Goal: Navigation & Orientation: Find specific page/section

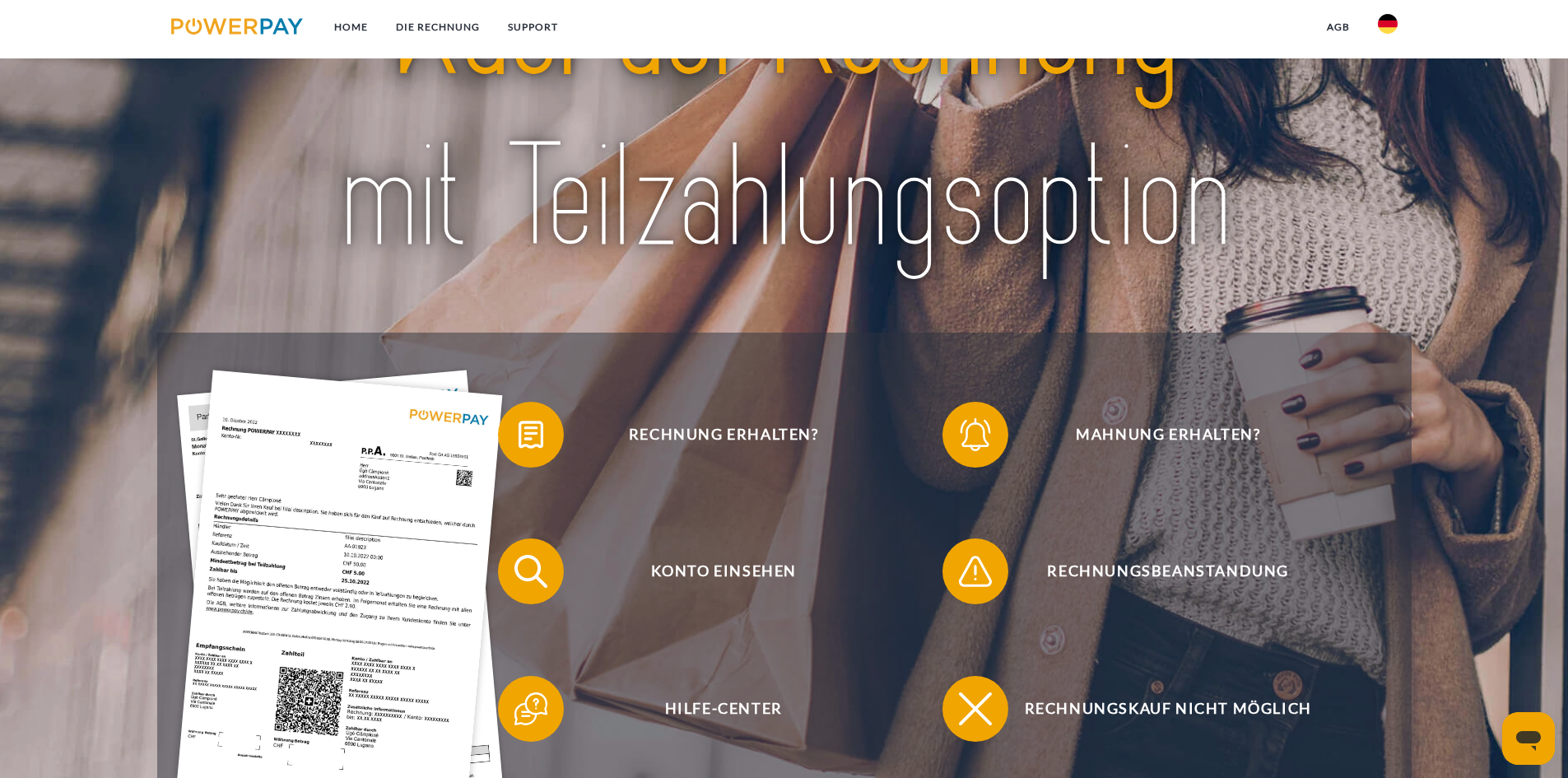
scroll to position [329, 0]
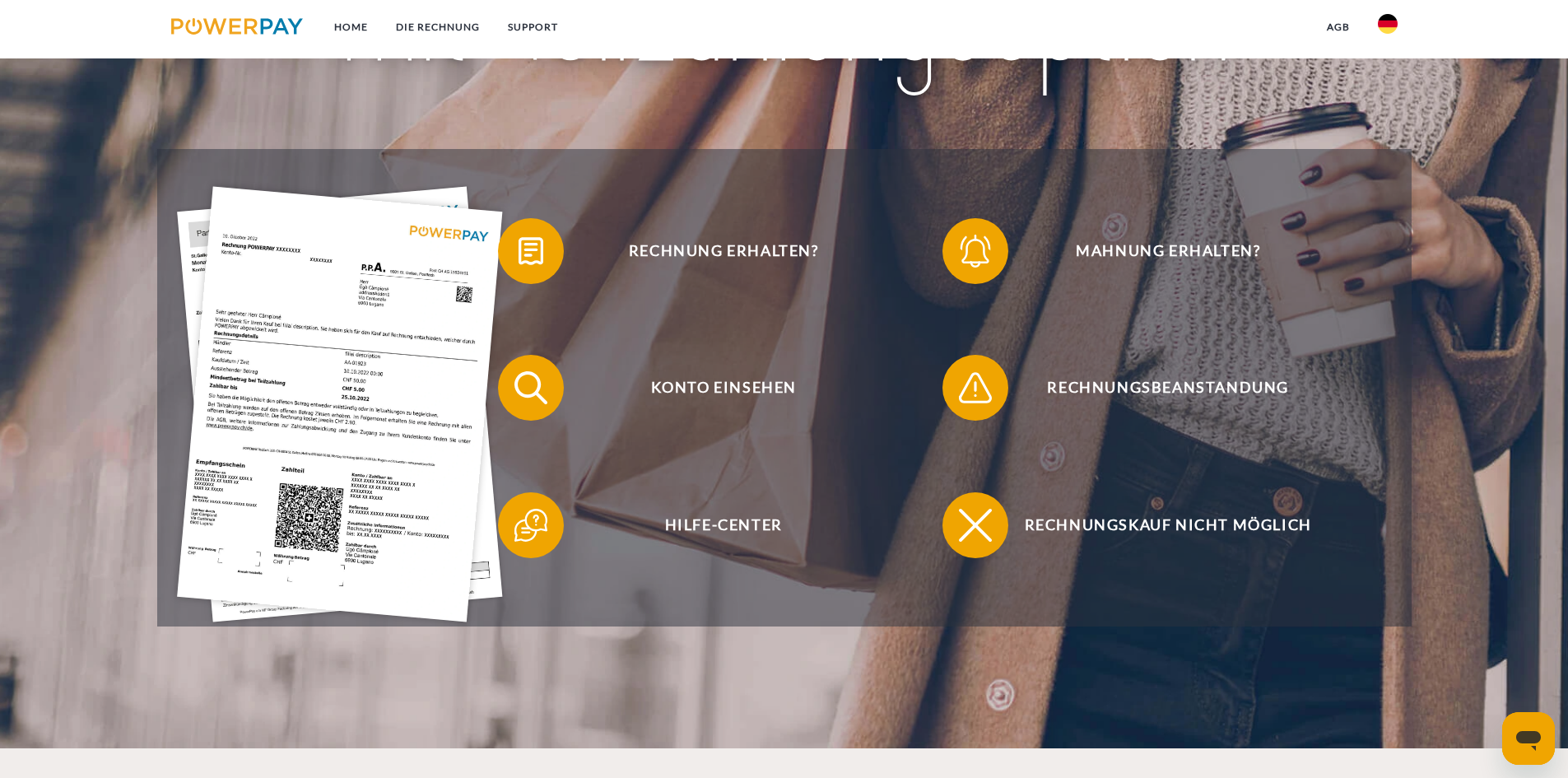
click at [1395, 16] on img at bounding box center [1388, 24] width 20 height 20
click at [1393, 149] on link at bounding box center [1387, 163] width 47 height 42
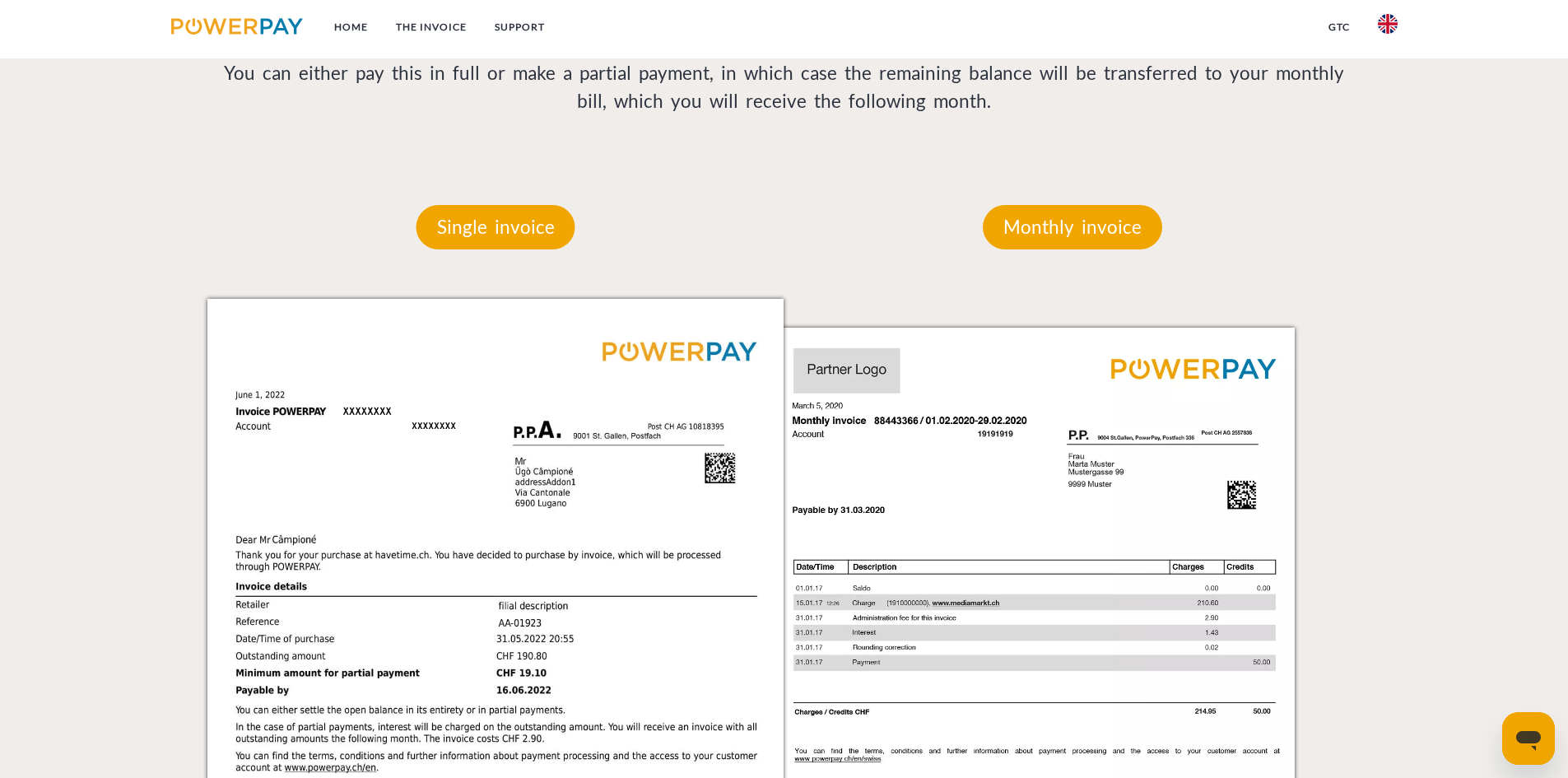
scroll to position [1235, 0]
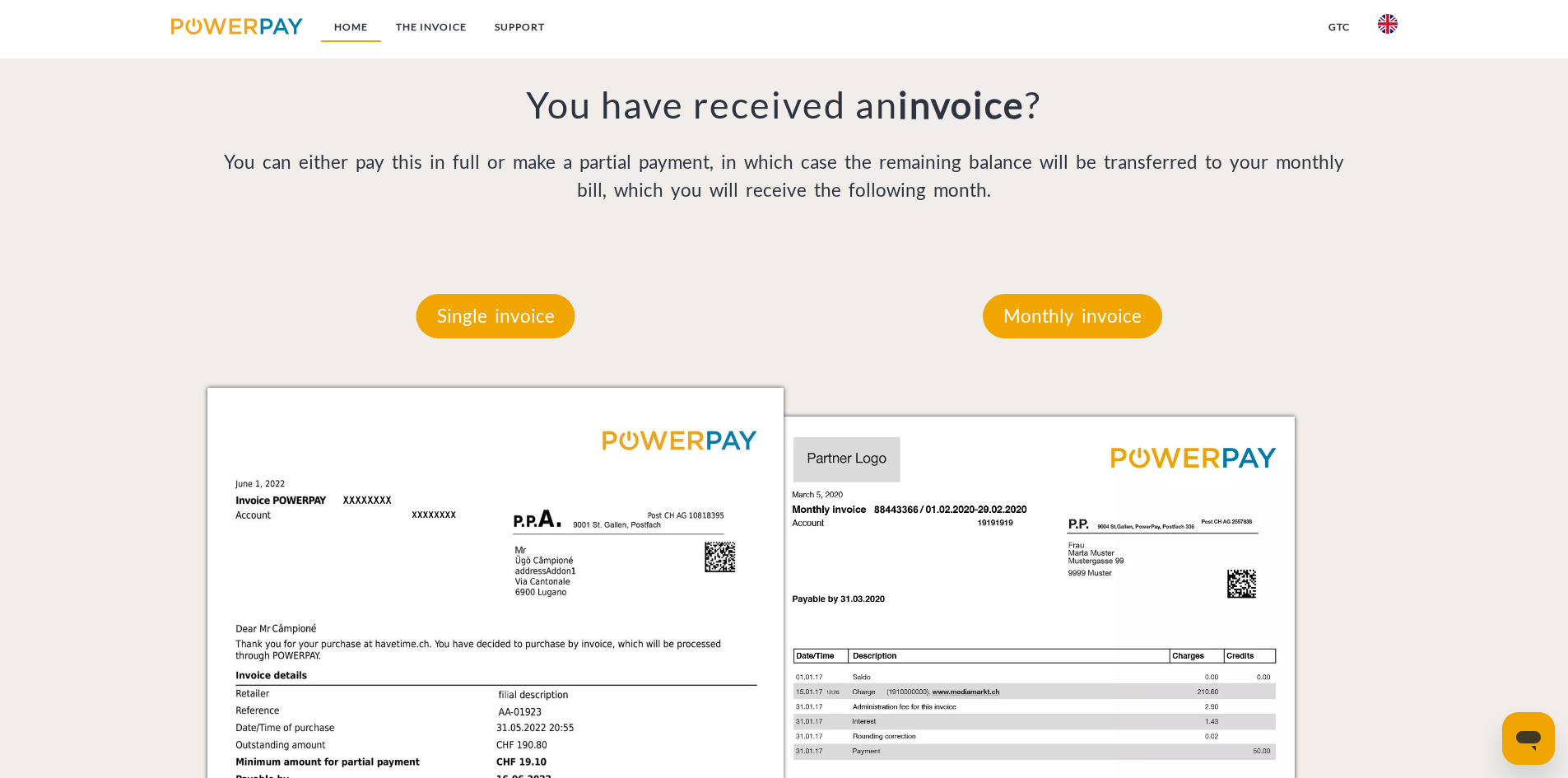
click at [361, 32] on link "Home" at bounding box center [351, 27] width 61 height 30
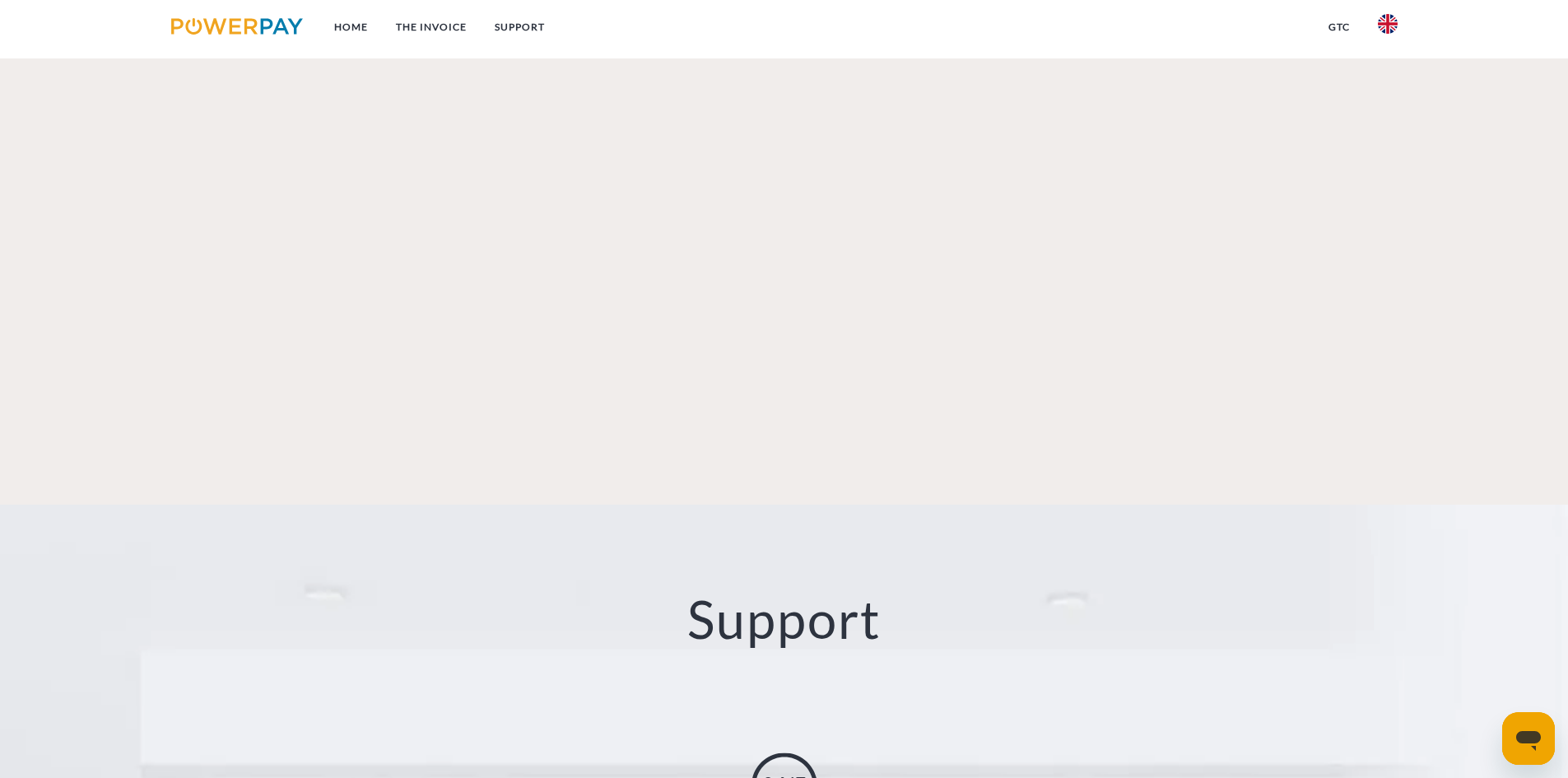
scroll to position [2952, 0]
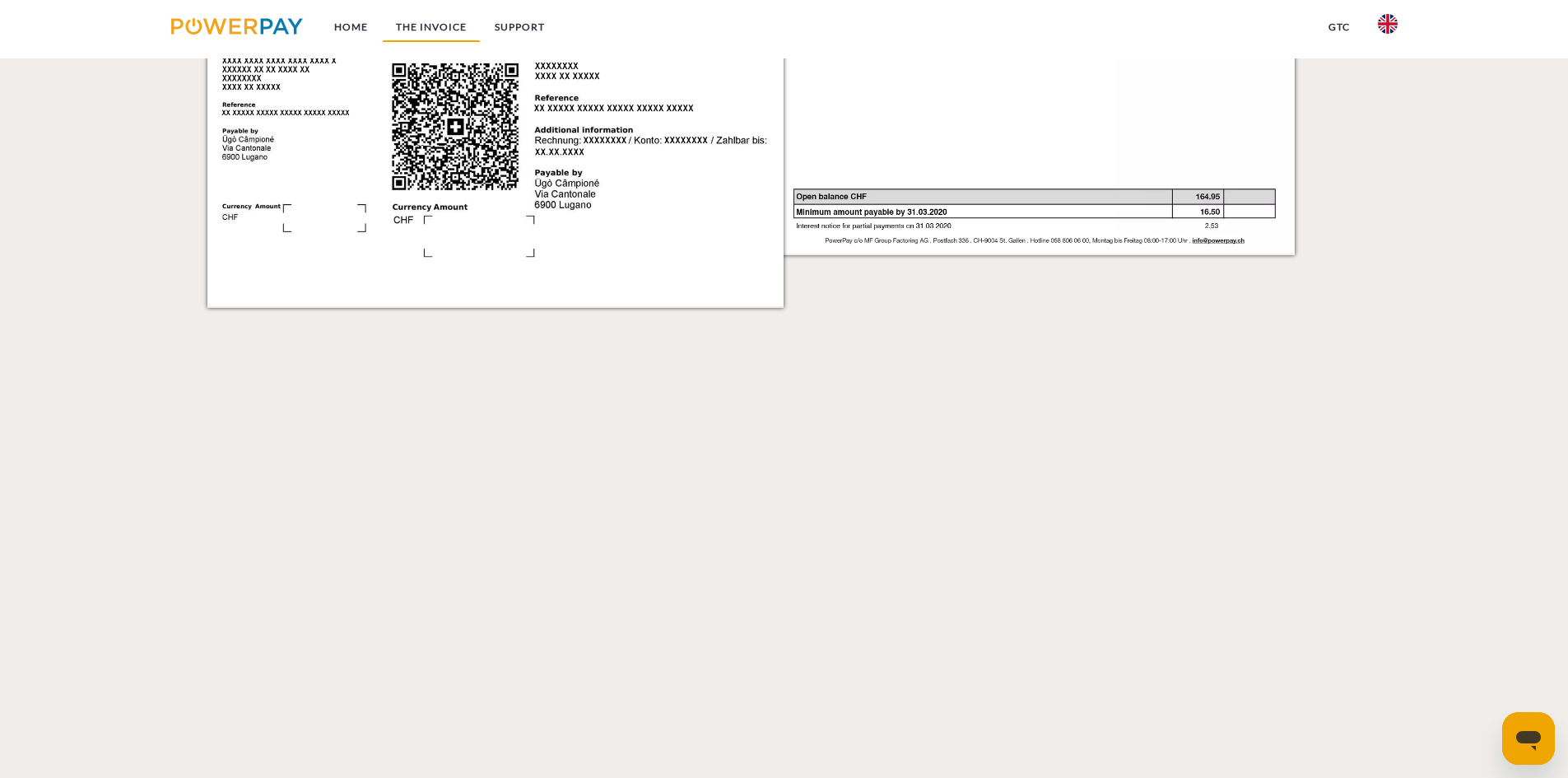
scroll to position [2047, 0]
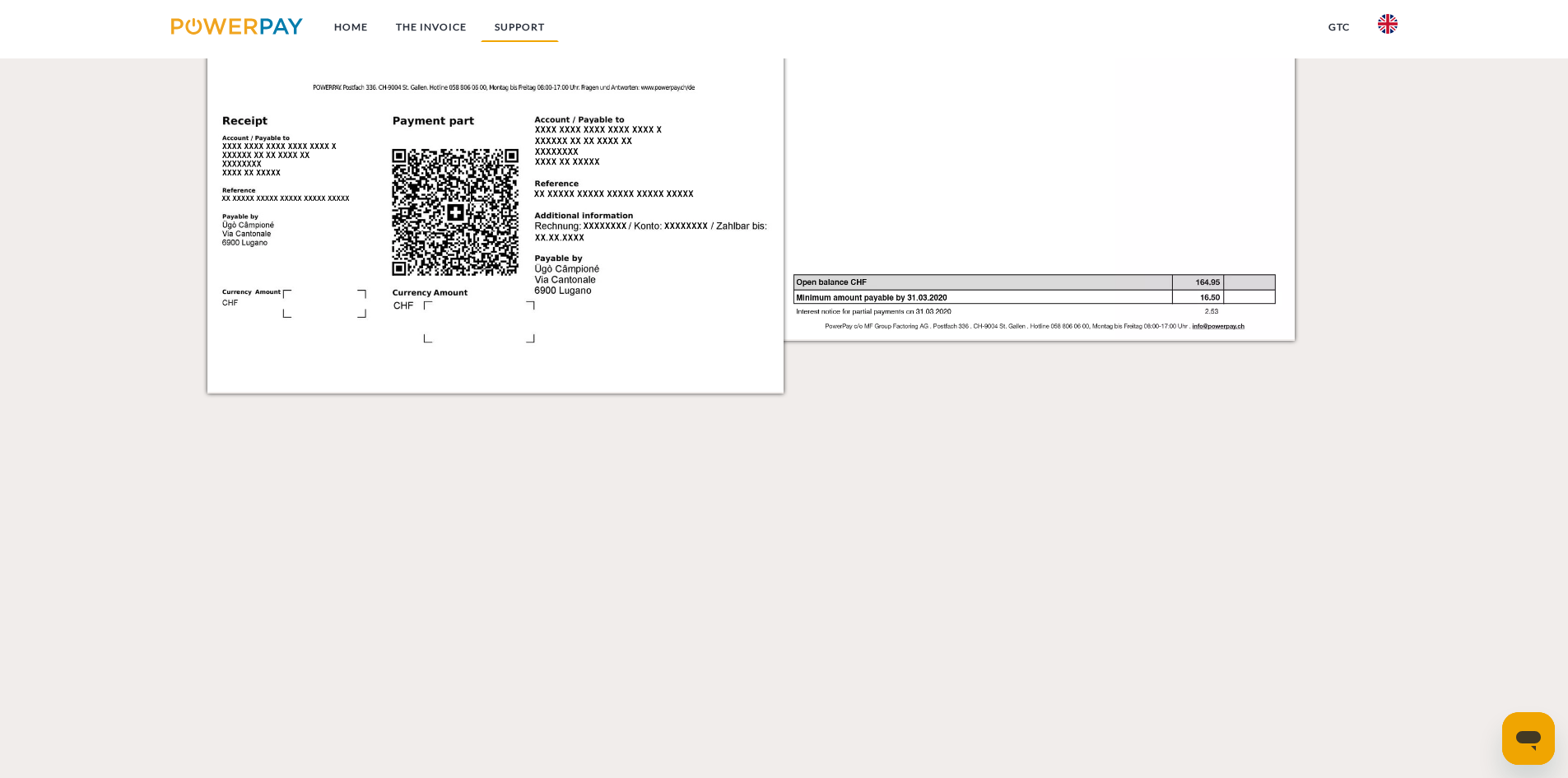
click at [538, 21] on link "Support" at bounding box center [519, 27] width 78 height 30
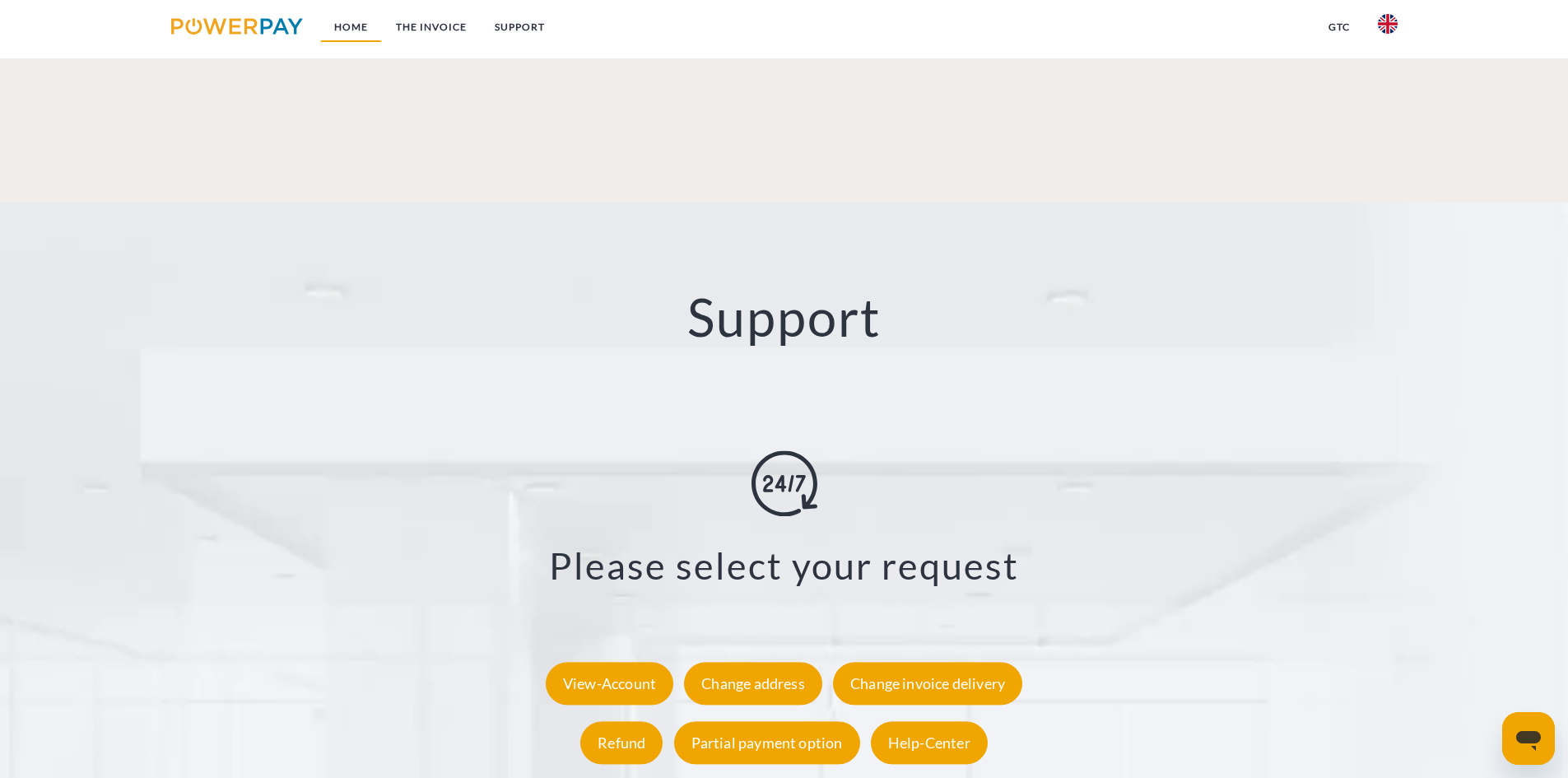
click at [365, 25] on link "Home" at bounding box center [351, 27] width 61 height 30
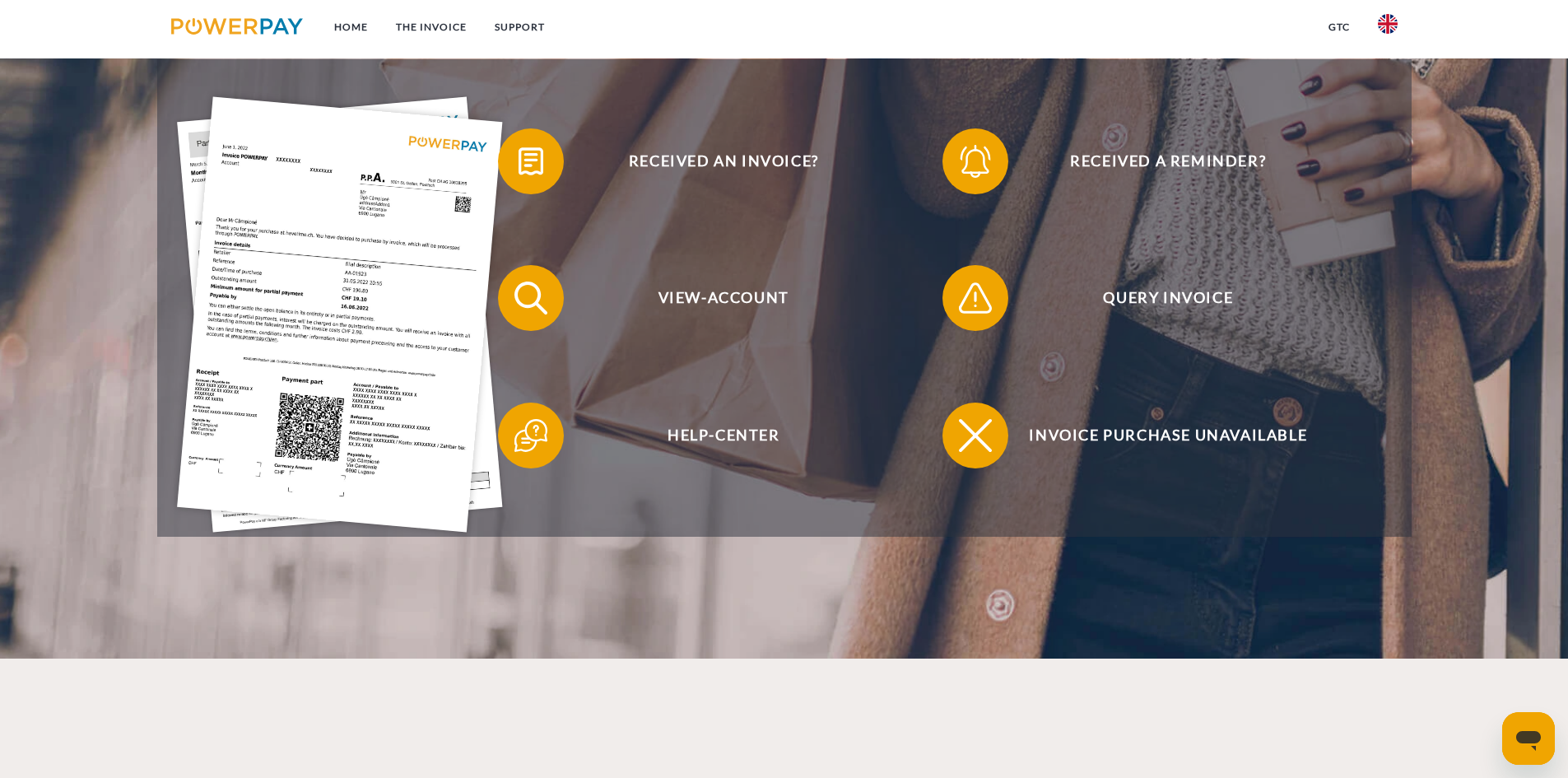
click at [254, 25] on img at bounding box center [237, 27] width 132 height 17
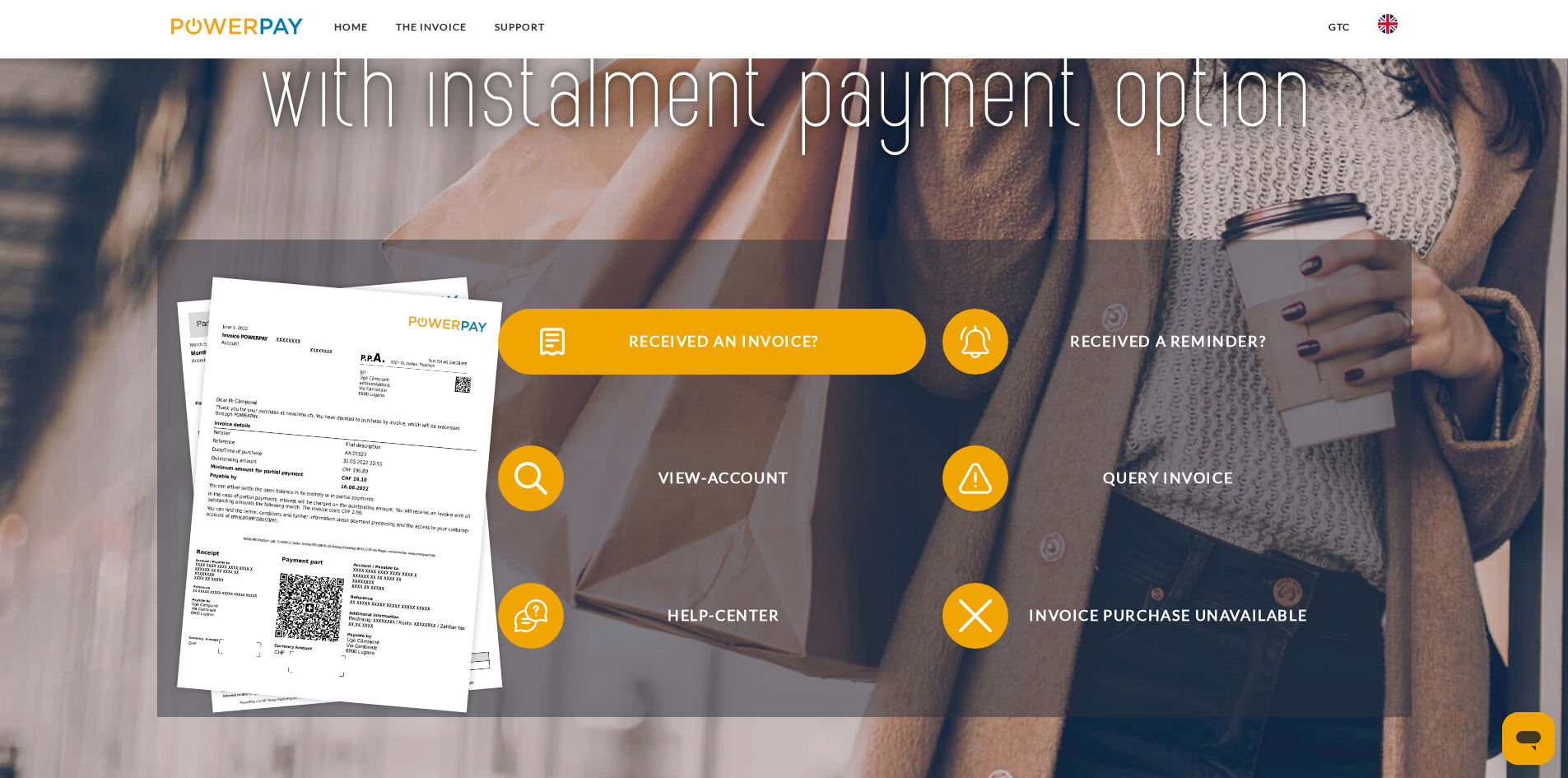
scroll to position [247, 0]
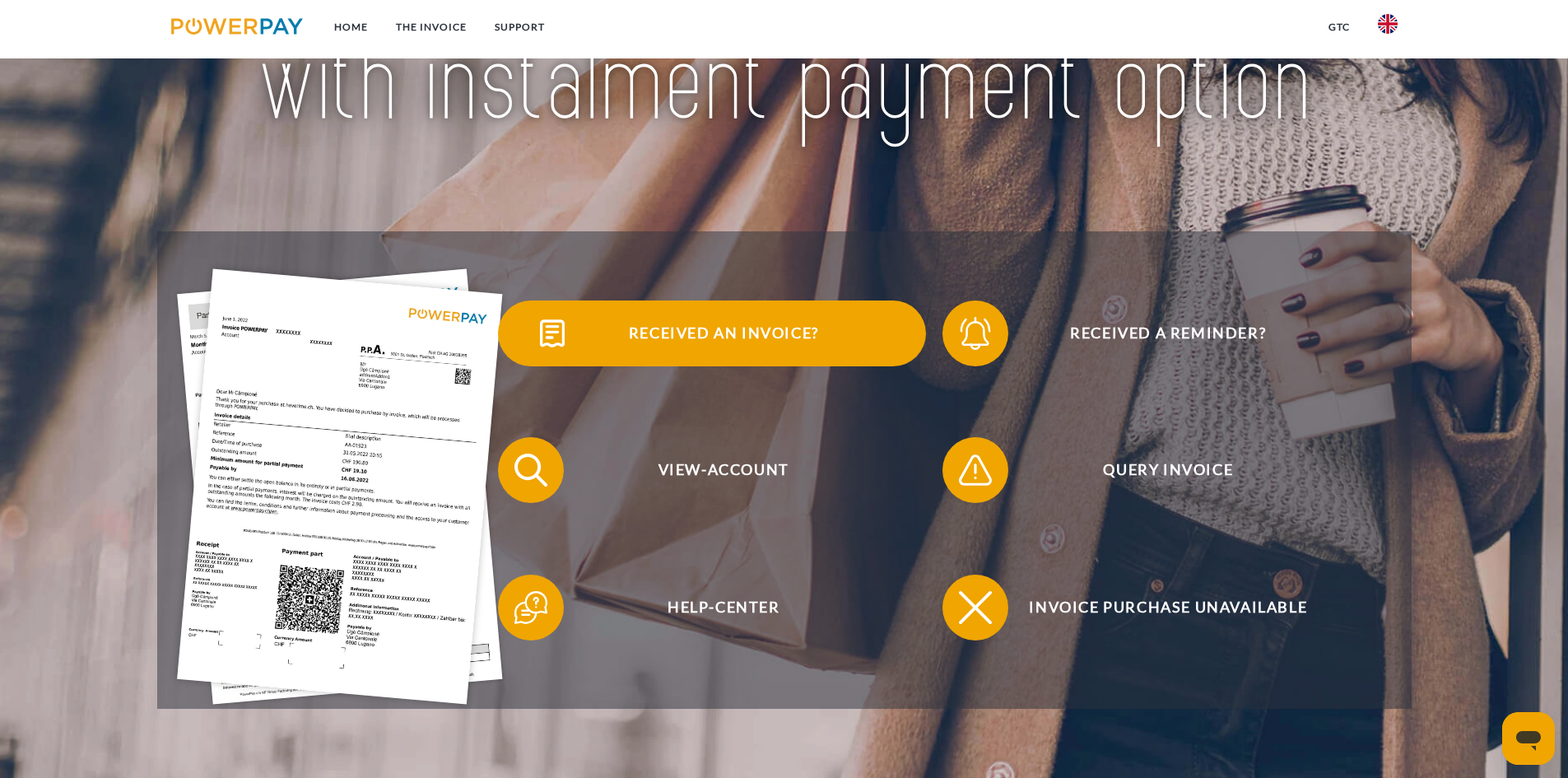
click at [527, 337] on span at bounding box center [527, 333] width 82 height 82
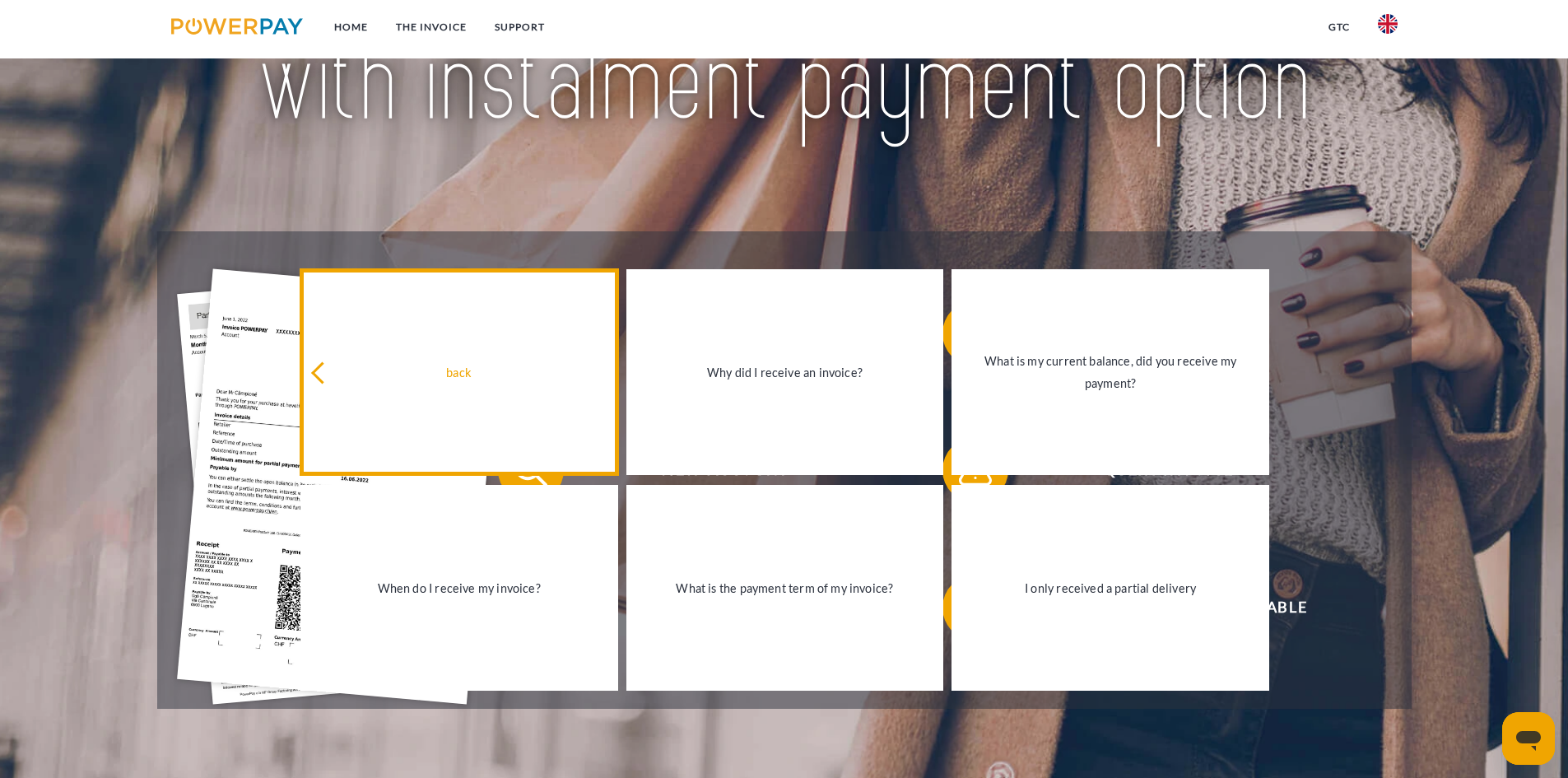
click at [476, 373] on div "back" at bounding box center [459, 372] width 298 height 22
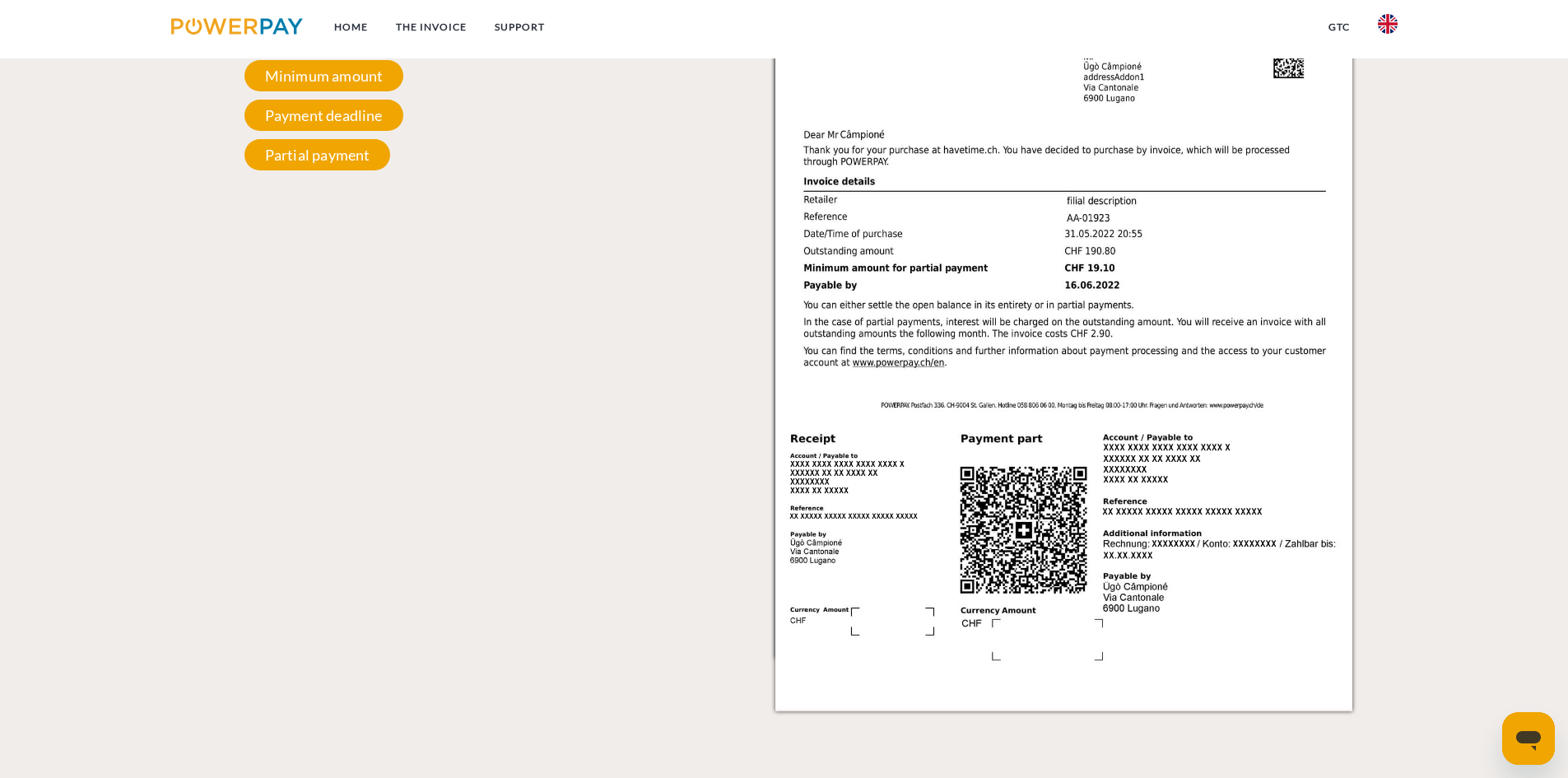
click at [230, 23] on img at bounding box center [237, 27] width 132 height 17
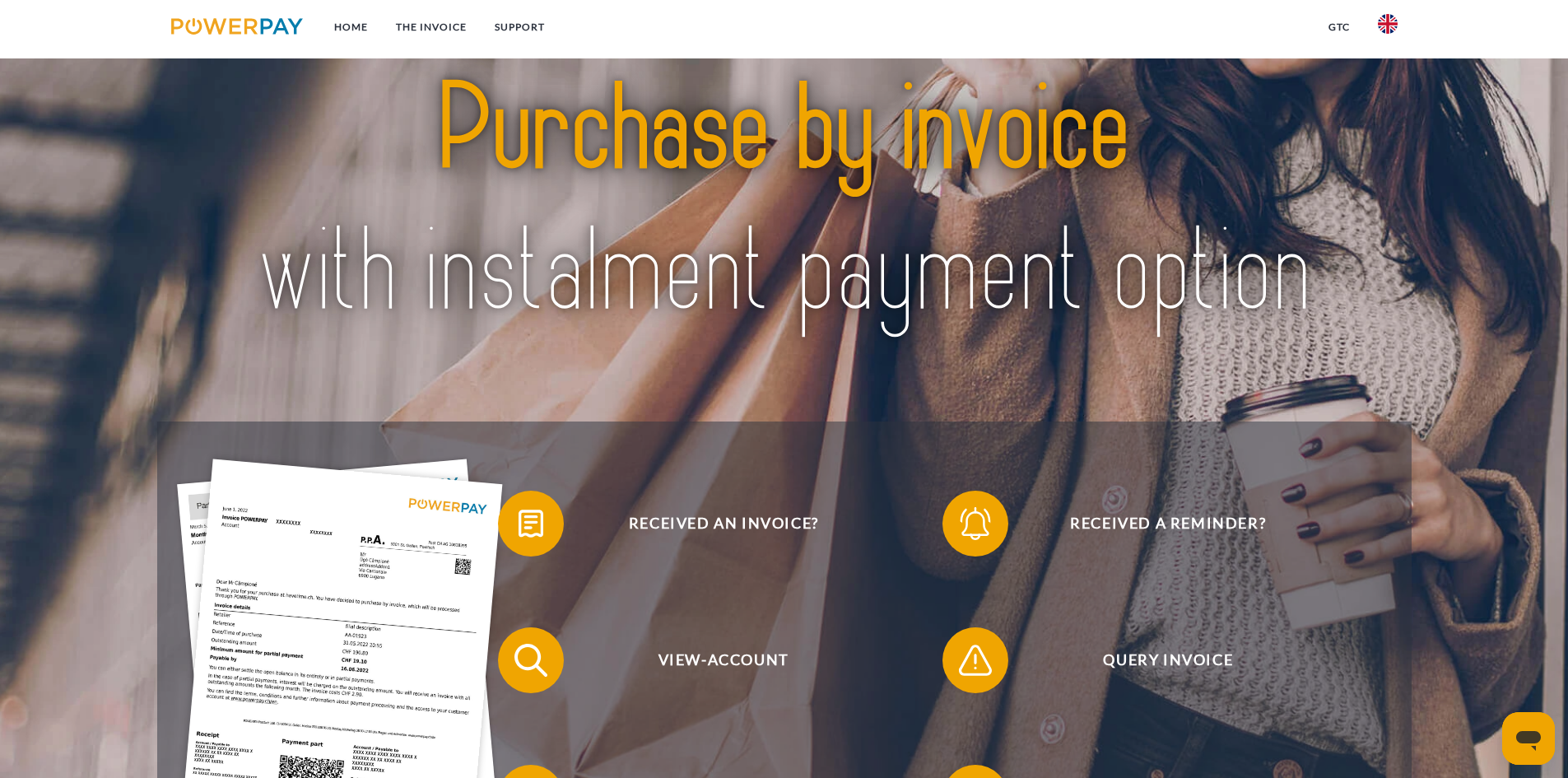
click at [230, 23] on img at bounding box center [237, 27] width 132 height 17
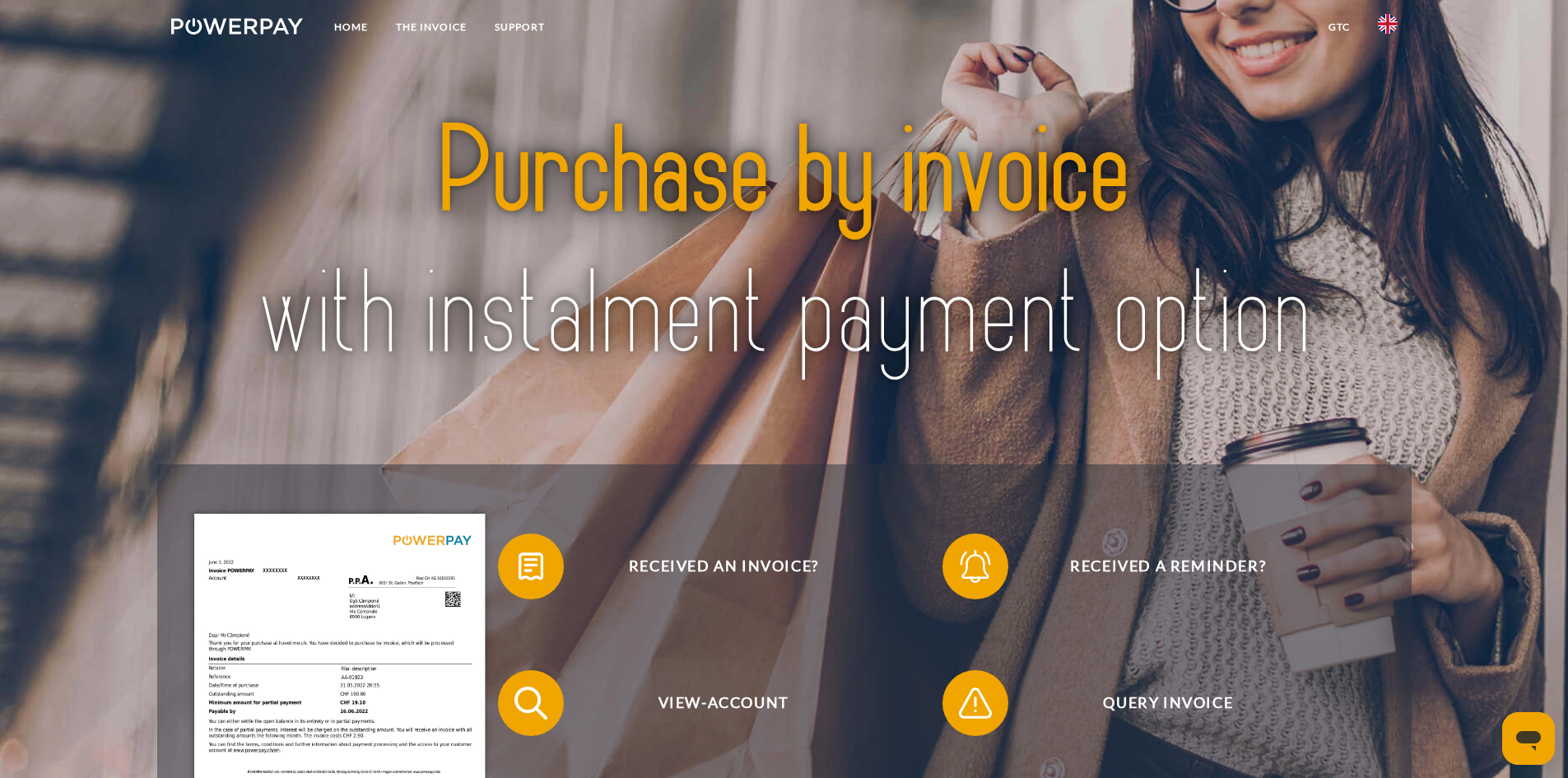
scroll to position [0, 0]
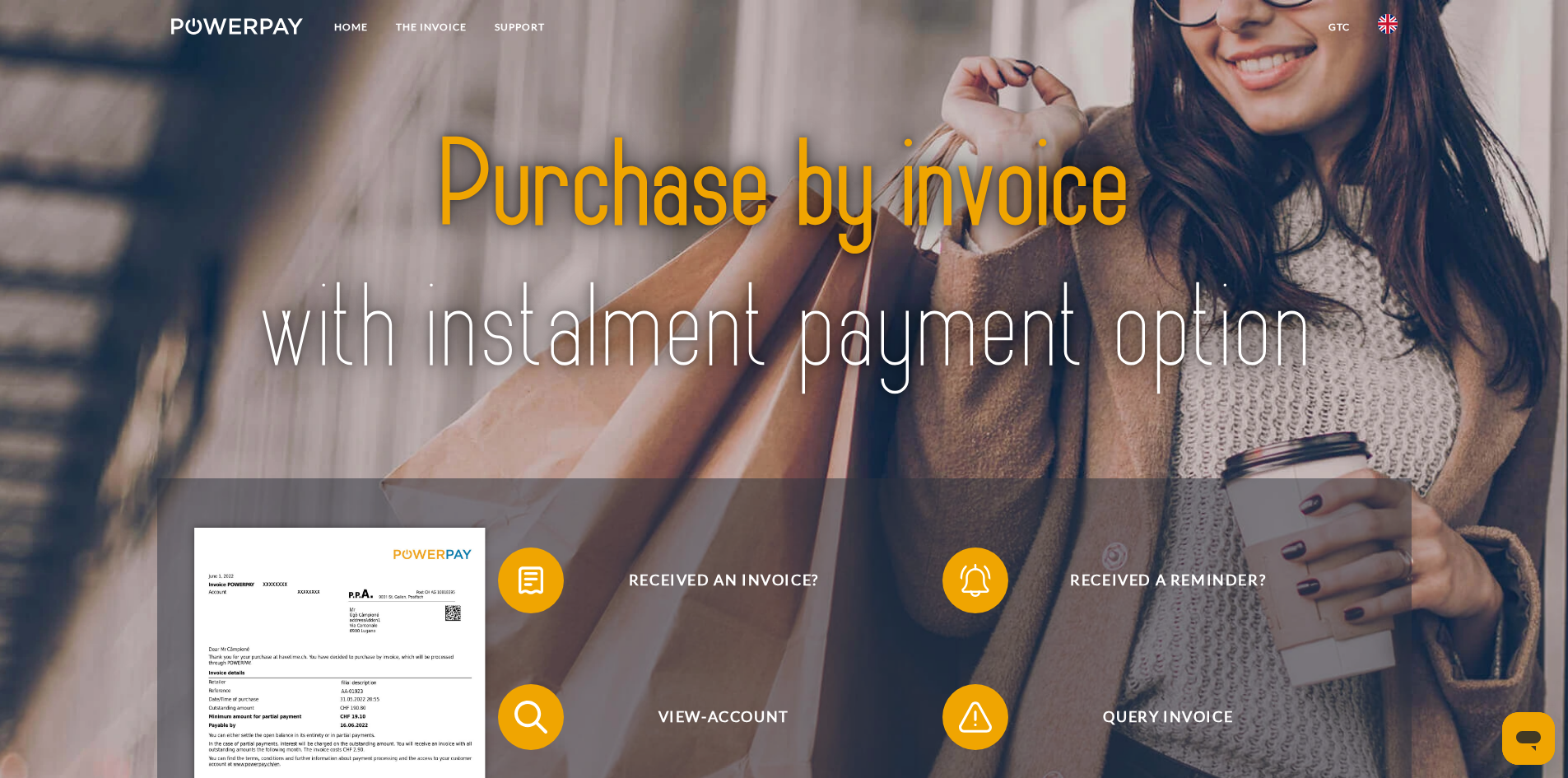
click at [230, 23] on img at bounding box center [237, 27] width 132 height 17
click at [330, 33] on link "Home" at bounding box center [351, 27] width 61 height 30
click at [515, 24] on link "Support" at bounding box center [519, 27] width 78 height 30
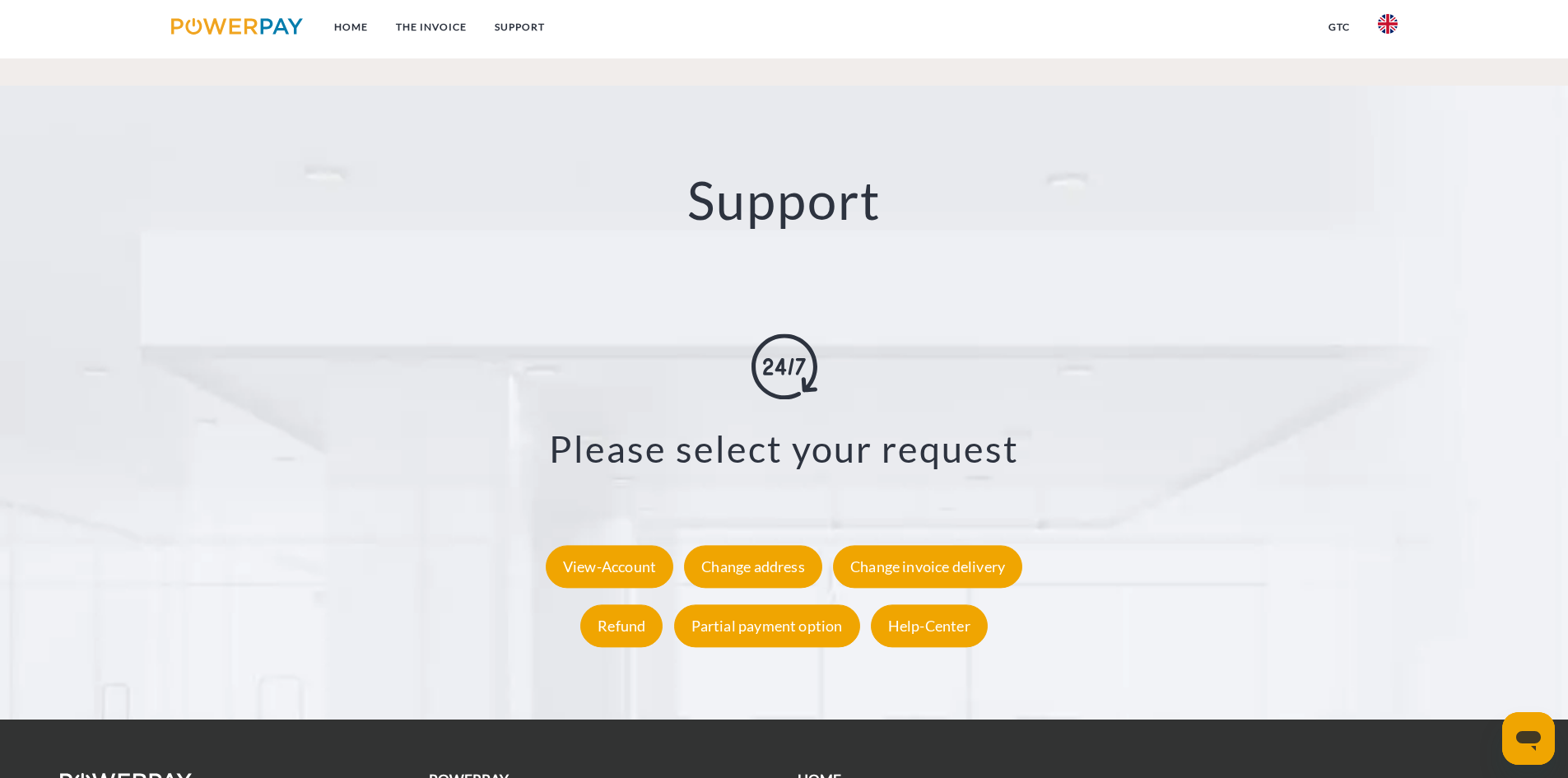
scroll to position [2952, 0]
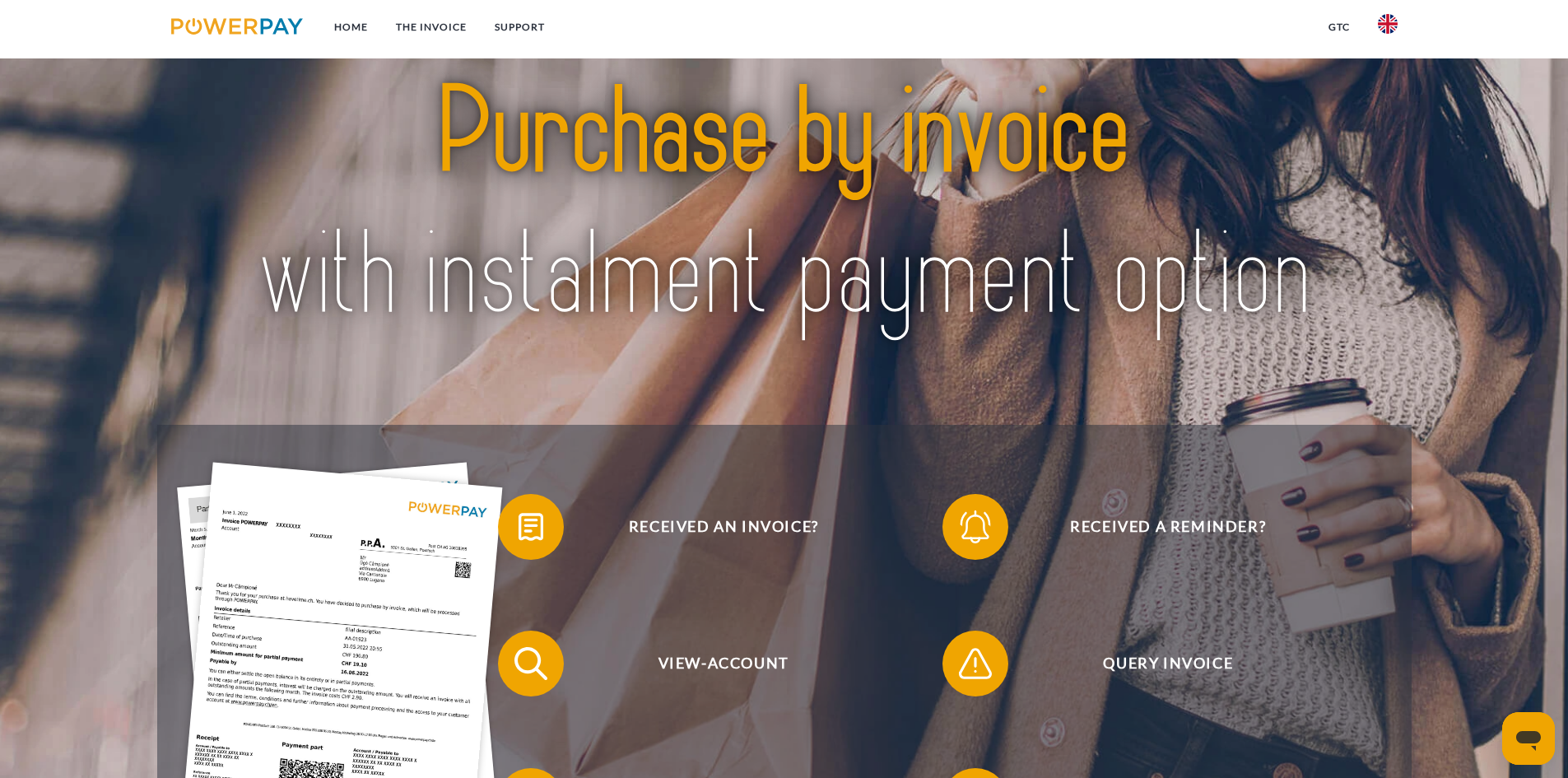
scroll to position [10, 0]
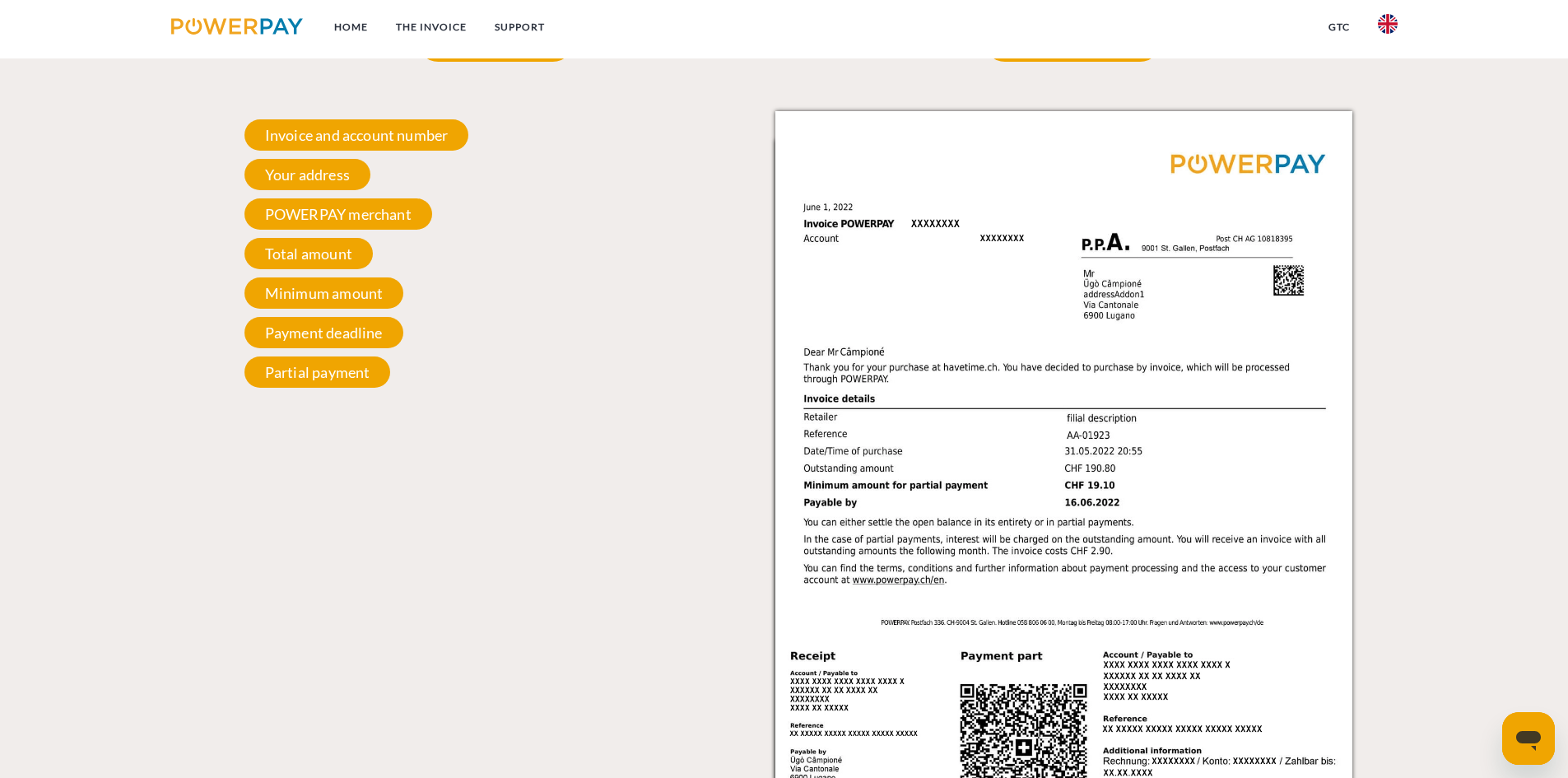
scroll to position [1345, 0]
